Goal: Navigation & Orientation: Find specific page/section

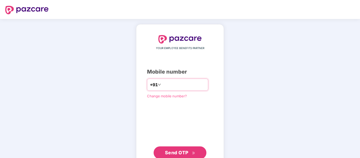
click at [192, 83] on input "number" at bounding box center [183, 85] width 43 height 8
type input "**********"
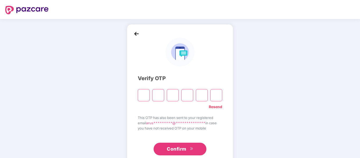
paste input "*"
type input "*"
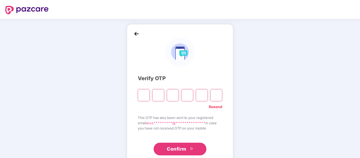
type input "*"
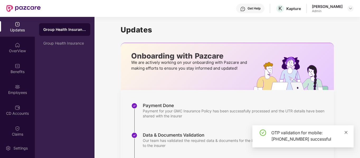
click at [348, 132] on icon "close" at bounding box center [346, 133] width 4 height 4
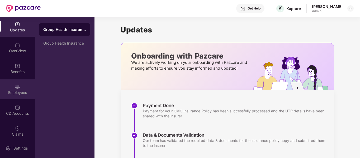
click at [16, 91] on div "Employees" at bounding box center [17, 92] width 35 height 5
